Goal: Information Seeking & Learning: Learn about a topic

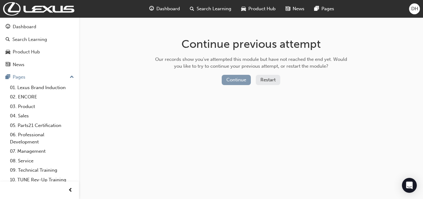
click at [234, 80] on button "Continue" at bounding box center [236, 80] width 29 height 10
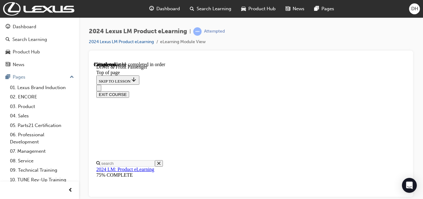
scroll to position [205, 0]
click at [72, 190] on span "prev-icon" at bounding box center [70, 190] width 5 height 8
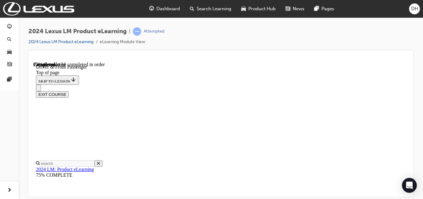
scroll to position [174, 0]
click at [385, 91] on div "EXIT COURSE" at bounding box center [221, 94] width 370 height 7
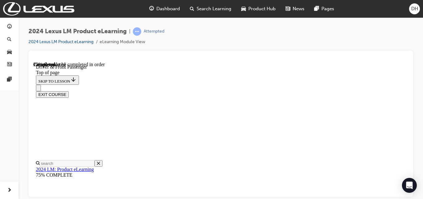
scroll to position [264, 0]
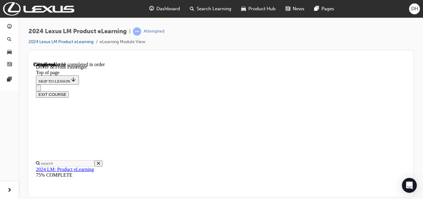
scroll to position [276, 0]
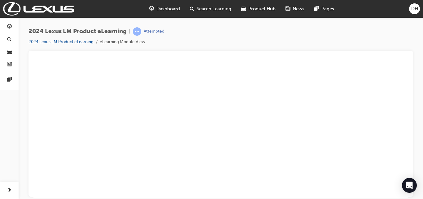
drag, startPoint x: 197, startPoint y: 95, endPoint x: 201, endPoint y: 101, distance: 7.0
click at [197, 96] on button "Unzoom image" at bounding box center [220, 129] width 375 height 136
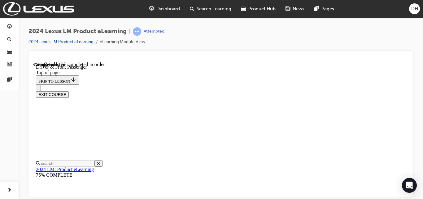
scroll to position [236, 0]
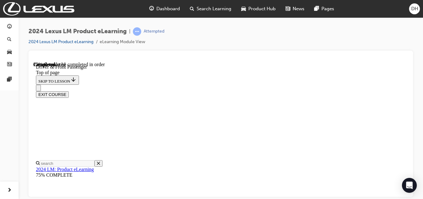
scroll to position [0, 0]
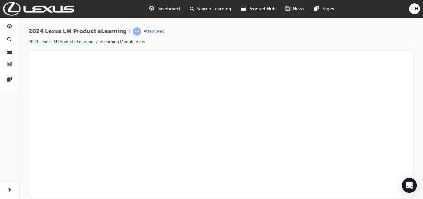
drag, startPoint x: 256, startPoint y: 154, endPoint x: 254, endPoint y: 148, distance: 6.8
click at [256, 153] on button "Unzoom image" at bounding box center [220, 129] width 375 height 136
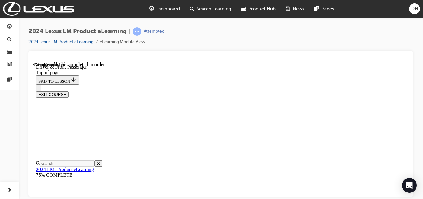
scroll to position [281, 0]
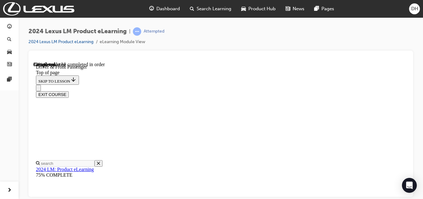
scroll to position [208, 0]
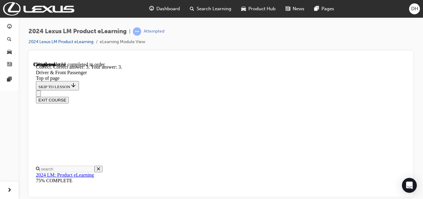
scroll to position [850, 0]
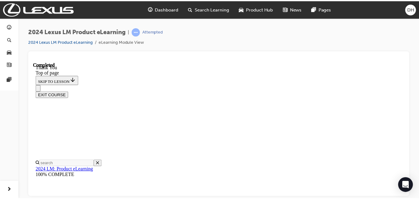
scroll to position [283, 0]
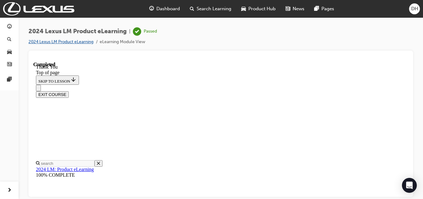
click at [84, 42] on link "2024 Lexus LM Product eLearning" at bounding box center [61, 41] width 65 height 5
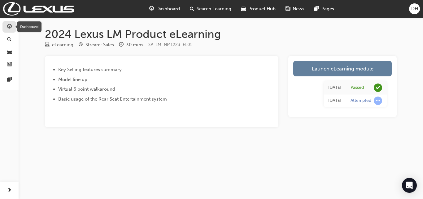
click at [9, 25] on span "guage-icon" at bounding box center [9, 27] width 5 height 6
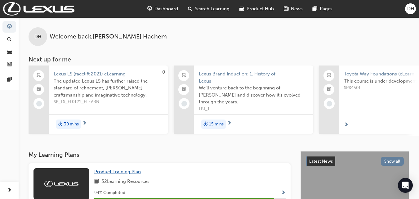
click at [108, 174] on span "Product Training Plan" at bounding box center [117, 172] width 46 height 6
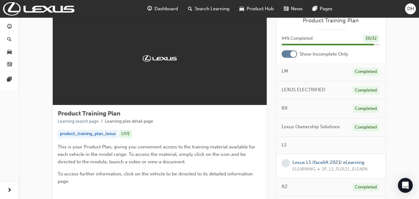
scroll to position [31, 0]
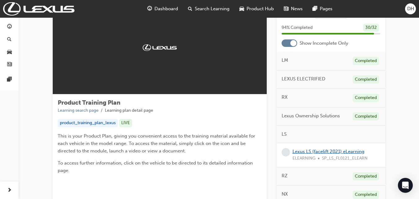
click at [311, 151] on link "Lexus LS (facelift 2021) eLearning" at bounding box center [328, 151] width 72 height 6
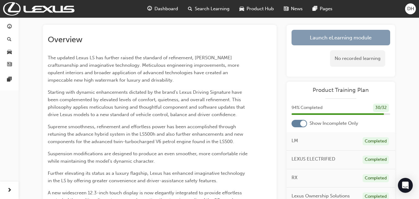
click at [325, 39] on link "Launch eLearning module" at bounding box center [340, 37] width 99 height 15
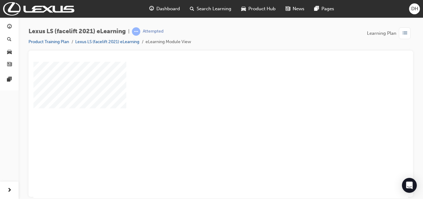
click at [203, 112] on div "play" at bounding box center [203, 112] width 0 height 0
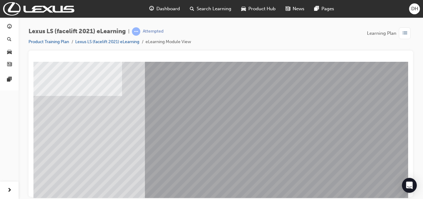
scroll to position [93, 0]
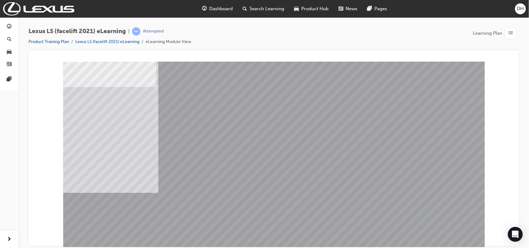
scroll to position [39, 0]
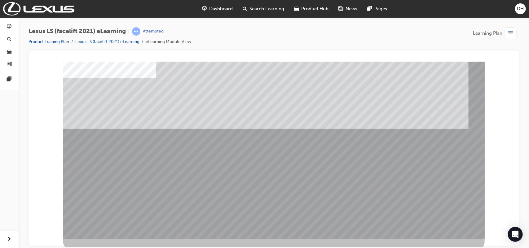
scroll to position [47, 0]
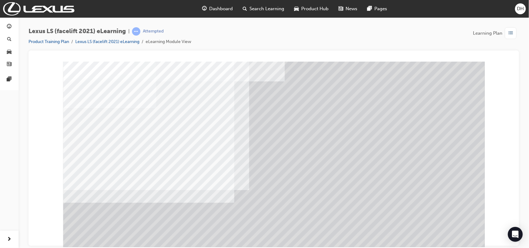
scroll to position [39, 0]
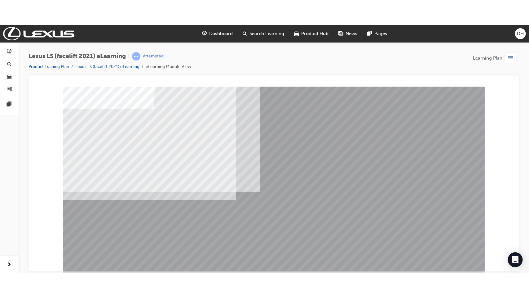
scroll to position [0, 0]
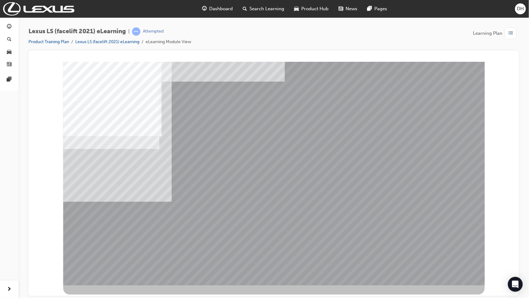
drag, startPoint x: 136, startPoint y: 208, endPoint x: 127, endPoint y: 218, distance: 14.3
click at [127, 198] on div "multistate" at bounding box center [273, 172] width 421 height 223
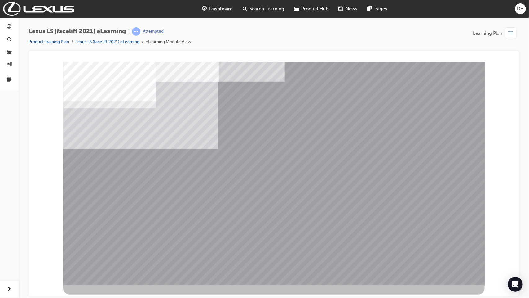
drag, startPoint x: 180, startPoint y: 224, endPoint x: 170, endPoint y: 224, distance: 10.2
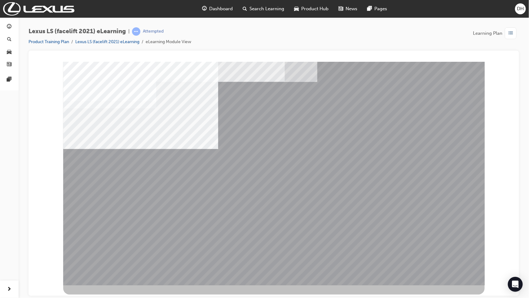
drag, startPoint x: 403, startPoint y: 253, endPoint x: 406, endPoint y: 257, distance: 5.2
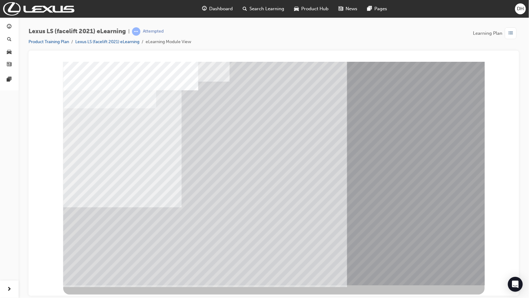
drag, startPoint x: 130, startPoint y: 265, endPoint x: 125, endPoint y: 261, distance: 6.7
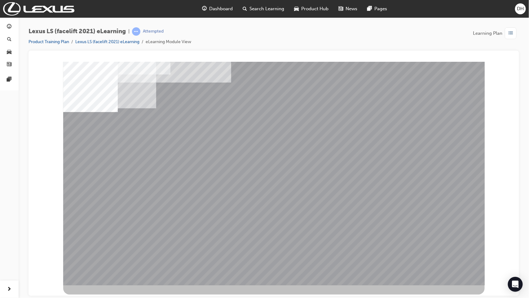
drag, startPoint x: 139, startPoint y: 263, endPoint x: 136, endPoint y: 266, distance: 3.5
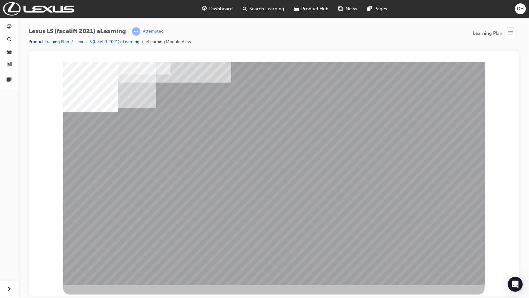
drag, startPoint x: 373, startPoint y: 223, endPoint x: 409, endPoint y: 252, distance: 47.1
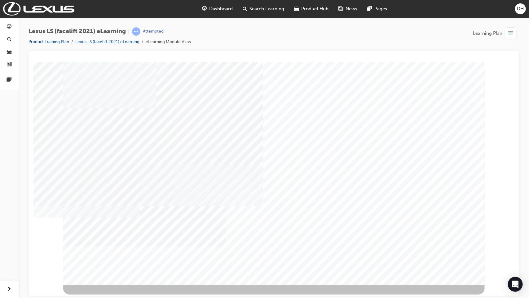
click at [77, 126] on div "multistate" at bounding box center [273, 172] width 421 height 223
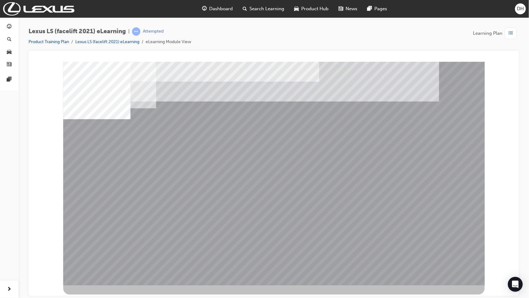
drag, startPoint x: 117, startPoint y: 199, endPoint x: 117, endPoint y: 177, distance: 21.7
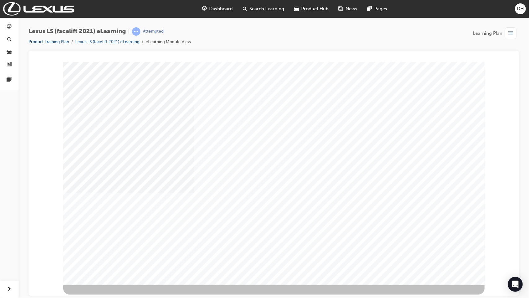
drag, startPoint x: 436, startPoint y: 263, endPoint x: 431, endPoint y: 270, distance: 8.3
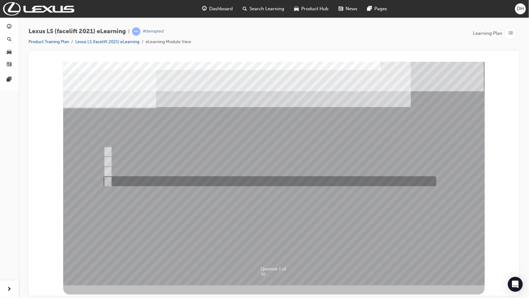
click at [135, 179] on div at bounding box center [268, 181] width 333 height 10
radio input "true"
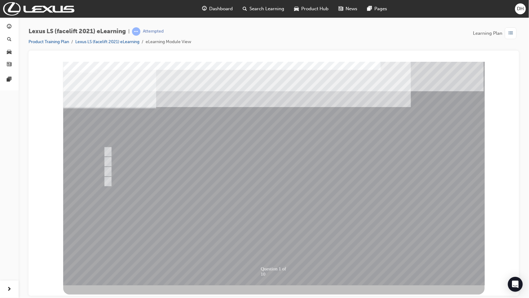
click at [294, 198] on div at bounding box center [273, 172] width 421 height 223
click at [136, 160] on div at bounding box center [273, 172] width 421 height 223
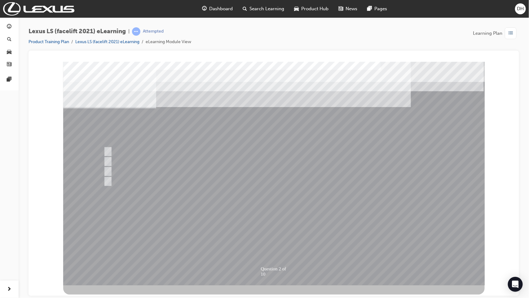
click at [149, 157] on div at bounding box center [273, 172] width 421 height 223
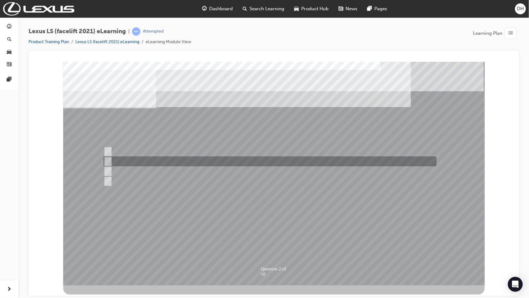
click at [104, 160] on input "Platinum foil & Laser cut special black" at bounding box center [106, 161] width 7 height 7
radio input "true"
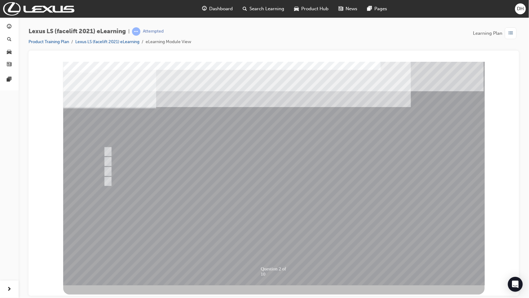
click at [267, 198] on div at bounding box center [273, 172] width 421 height 223
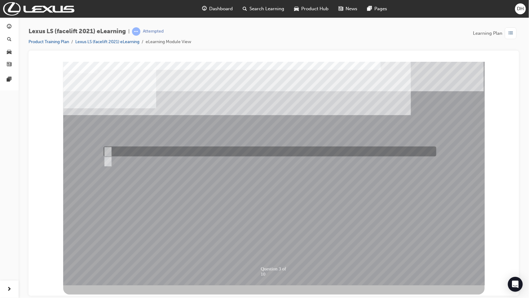
click at [118, 151] on div at bounding box center [268, 151] width 333 height 10
radio input "true"
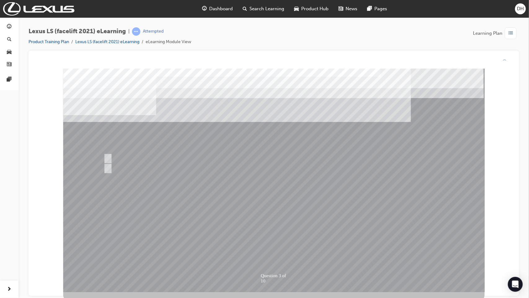
click at [264, 198] on div at bounding box center [273, 179] width 421 height 223
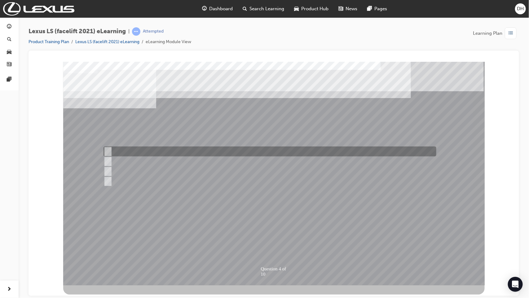
click at [105, 147] on div at bounding box center [268, 151] width 333 height 10
radio input "true"
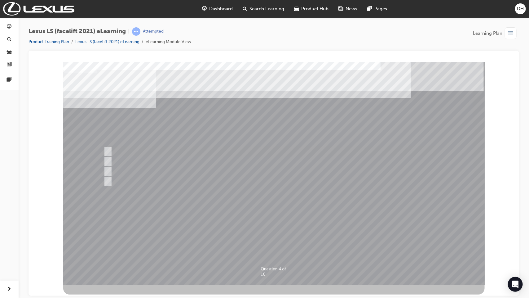
click at [255, 179] on div at bounding box center [273, 172] width 421 height 223
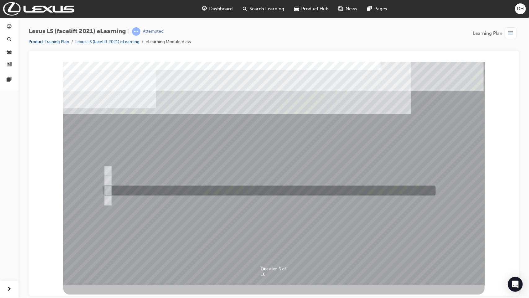
drag, startPoint x: 229, startPoint y: 195, endPoint x: 227, endPoint y: 191, distance: 4.0
click at [228, 192] on div at bounding box center [268, 190] width 332 height 10
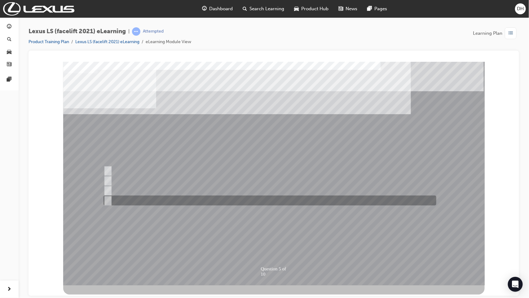
click at [111, 197] on div at bounding box center [268, 200] width 333 height 10
radio input "false"
radio input "true"
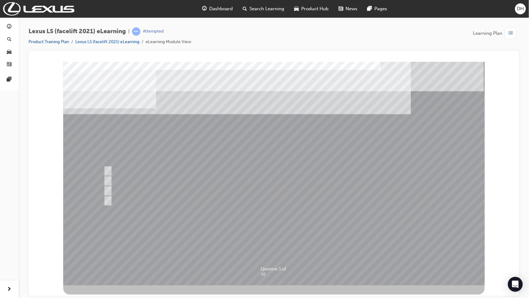
click at [311, 196] on div at bounding box center [273, 172] width 421 height 223
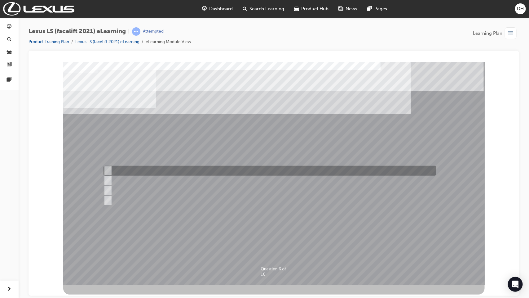
click at [180, 169] on div at bounding box center [268, 170] width 333 height 10
radio input "true"
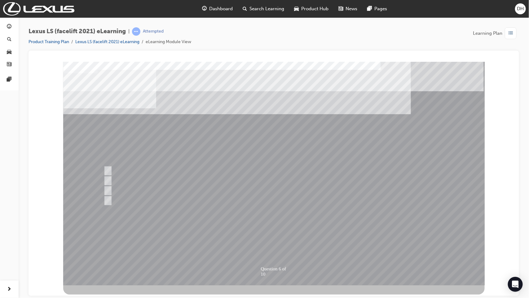
click at [274, 198] on div at bounding box center [273, 172] width 421 height 223
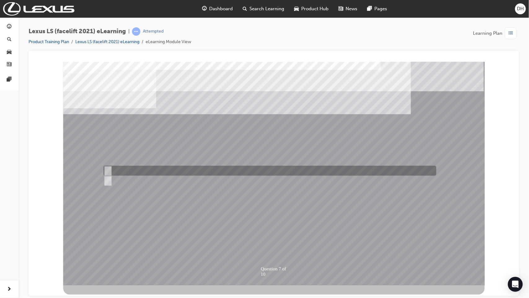
click at [135, 171] on div at bounding box center [268, 170] width 333 height 10
radio input "true"
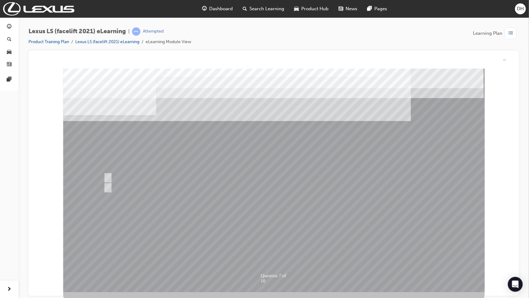
click at [242, 198] on div at bounding box center [273, 179] width 421 height 223
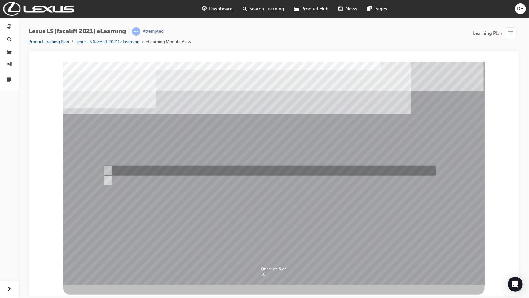
click at [110, 168] on input "True" at bounding box center [106, 170] width 7 height 7
radio input "true"
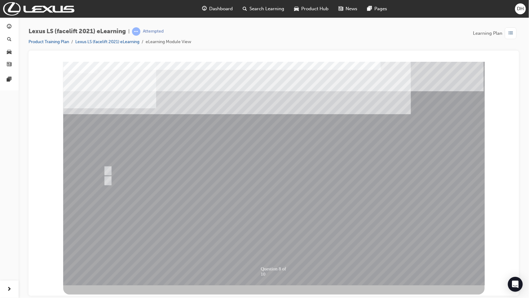
click at [222, 198] on div at bounding box center [273, 172] width 421 height 223
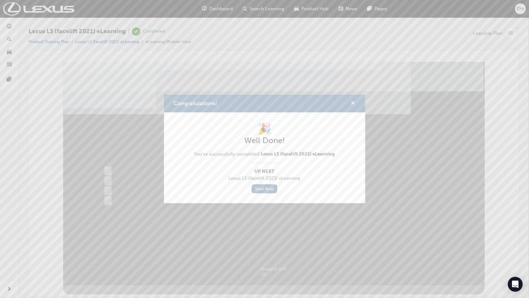
click at [354, 102] on span "cross-icon" at bounding box center [353, 104] width 5 height 6
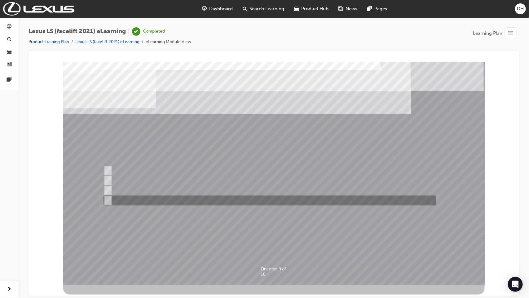
click at [112, 198] on div at bounding box center [268, 200] width 333 height 10
radio input "true"
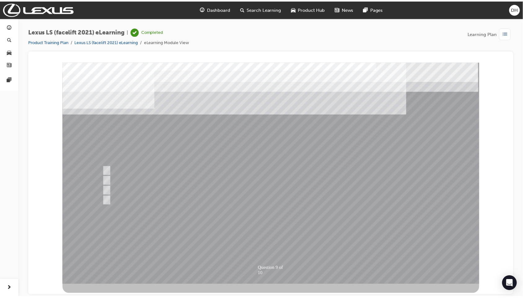
click at [286, 198] on div at bounding box center [273, 173] width 421 height 223
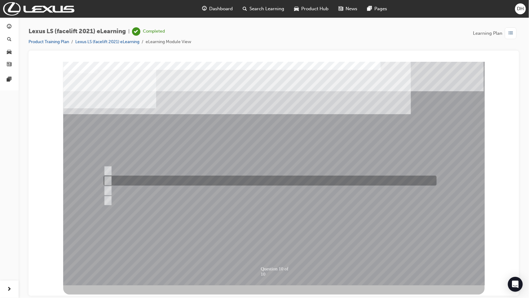
click at [135, 181] on div at bounding box center [268, 180] width 333 height 10
radio input "true"
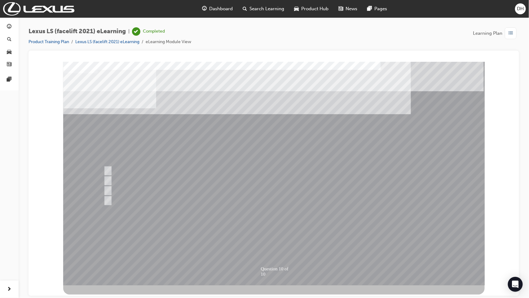
click at [326, 196] on div at bounding box center [273, 172] width 421 height 223
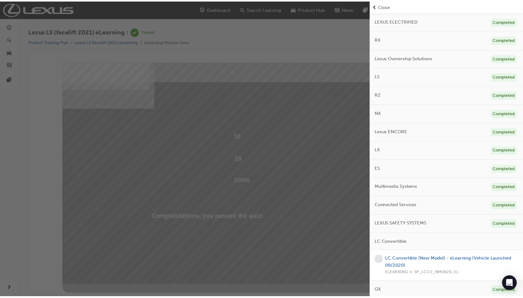
scroll to position [107, 0]
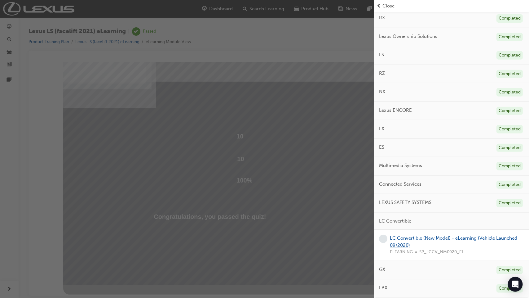
click at [406, 198] on link "LC Convertible (New Model) - eLearning (Vehicle Launched 09/2020)" at bounding box center [453, 241] width 127 height 13
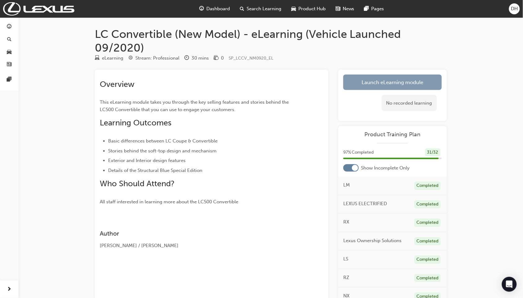
click at [379, 78] on link "Launch eLearning module" at bounding box center [392, 81] width 99 height 15
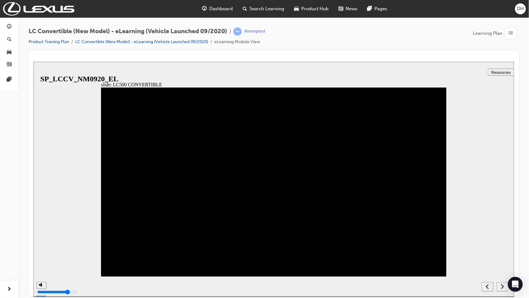
click at [423, 198] on icon "next" at bounding box center [501, 286] width 3 height 6
click at [423, 198] on button "next" at bounding box center [502, 285] width 12 height 9
click at [423, 198] on div "next" at bounding box center [502, 286] width 7 height 7
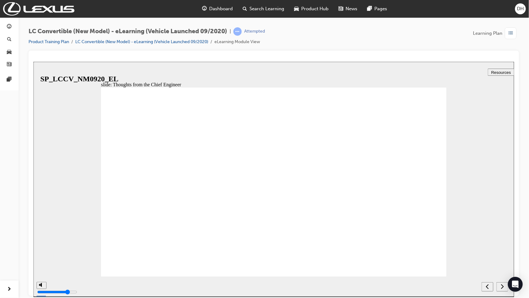
click at [423, 198] on div "next" at bounding box center [502, 286] width 7 height 7
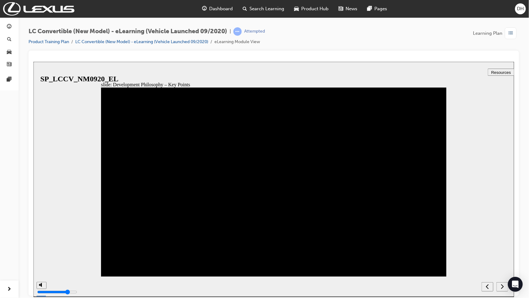
click at [423, 198] on button "next" at bounding box center [502, 285] width 12 height 9
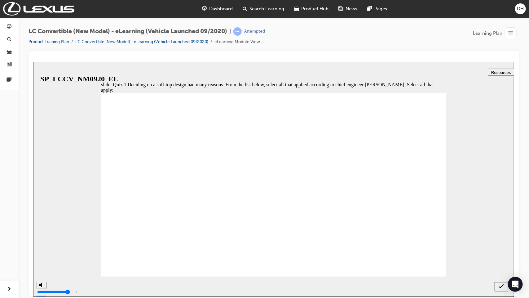
checkbox input "true"
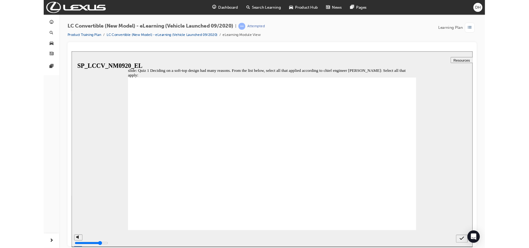
scroll to position [1, 0]
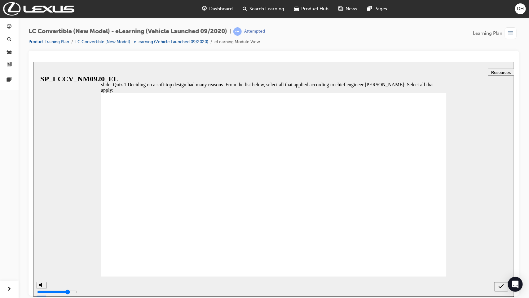
checkbox input "true"
click at [423, 198] on icon "submit" at bounding box center [500, 286] width 5 height 6
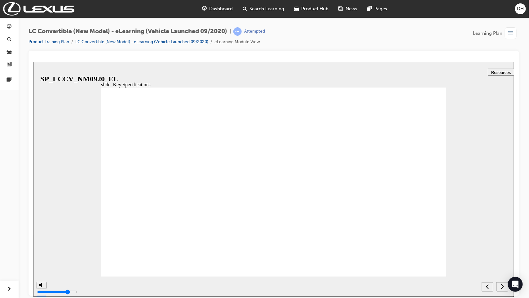
click at [423, 198] on div "next" at bounding box center [502, 286] width 7 height 7
click at [423, 198] on div "previous" at bounding box center [487, 286] width 7 height 7
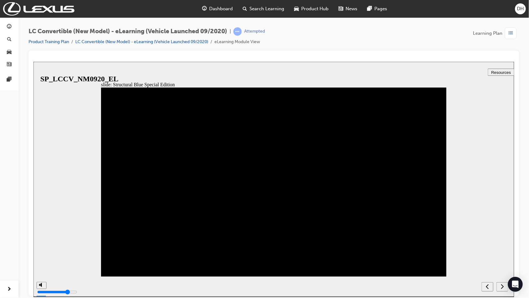
click at [423, 198] on div "previous" at bounding box center [487, 286] width 7 height 7
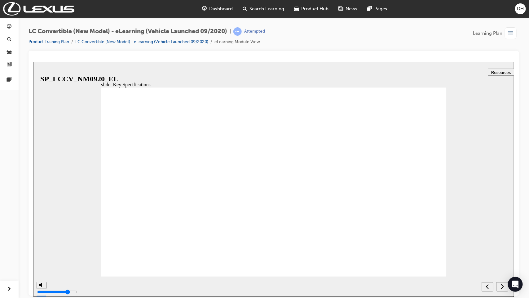
click at [423, 198] on div "next" at bounding box center [502, 286] width 7 height 7
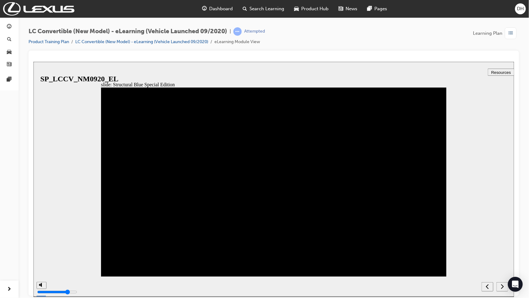
click at [423, 198] on icon "next" at bounding box center [501, 286] width 3 height 6
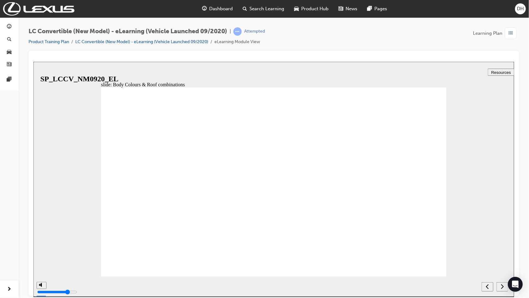
click at [423, 198] on div "next" at bounding box center [502, 286] width 7 height 7
click at [423, 198] on button "next" at bounding box center [502, 285] width 12 height 9
click at [423, 198] on icon "submit" at bounding box center [500, 286] width 5 height 6
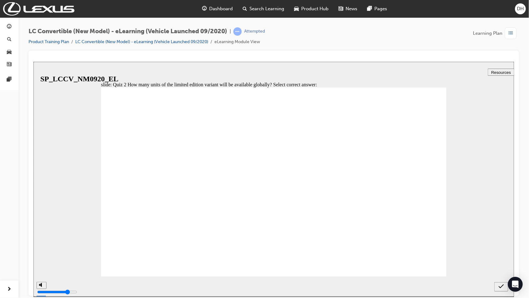
drag, startPoint x: 155, startPoint y: 262, endPoint x: 162, endPoint y: 259, distance: 8.3
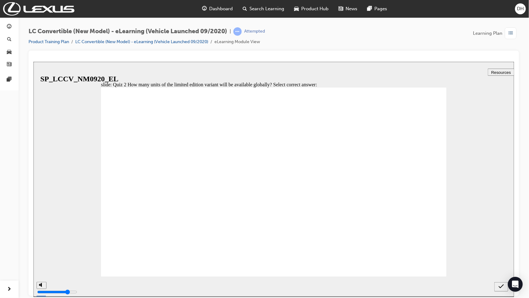
radio input "false"
radio input "true"
click at [423, 198] on icon "submit" at bounding box center [500, 286] width 5 height 6
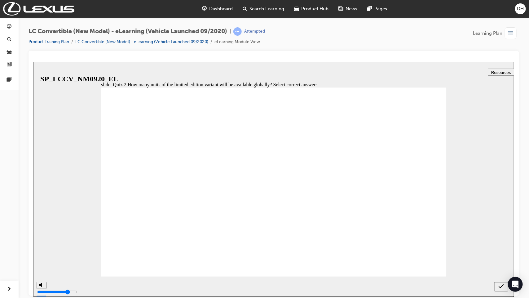
radio input "true"
click at [423, 198] on button "submit" at bounding box center [501, 285] width 14 height 9
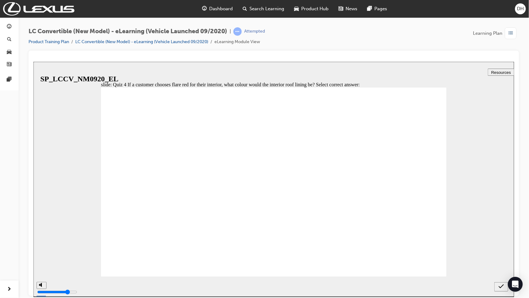
radio input "true"
click at [423, 198] on icon "submit" at bounding box center [500, 286] width 5 height 6
click at [423, 198] on button "next" at bounding box center [502, 285] width 12 height 9
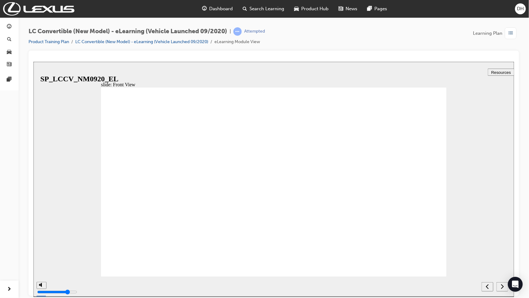
click at [423, 198] on icon "next" at bounding box center [501, 286] width 3 height 6
drag, startPoint x: 135, startPoint y: 261, endPoint x: 138, endPoint y: 264, distance: 4.0
checkbox input "true"
click at [423, 198] on icon "submit" at bounding box center [500, 286] width 5 height 4
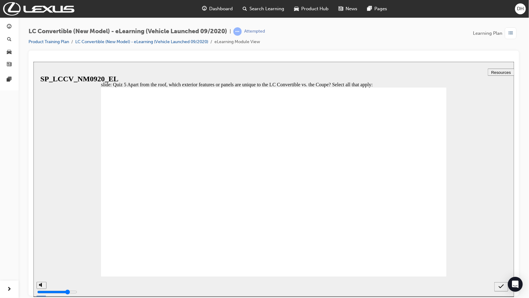
checkbox input "true"
click at [423, 198] on div "submit" at bounding box center [500, 286] width 9 height 7
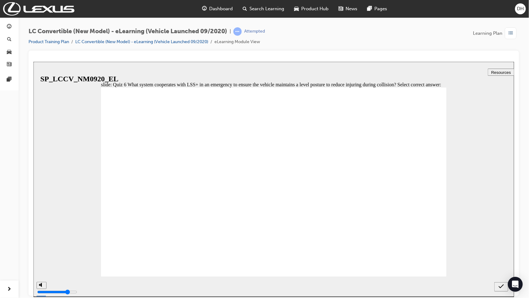
radio input "true"
click at [423, 198] on div "submit" at bounding box center [500, 286] width 9 height 7
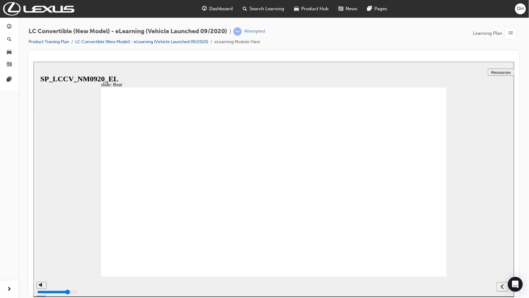
drag, startPoint x: 115, startPoint y: 145, endPoint x: 199, endPoint y: 197, distance: 98.1
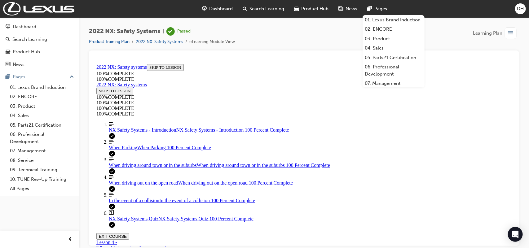
scroll to position [676, 0]
